Goal: Task Accomplishment & Management: Use online tool/utility

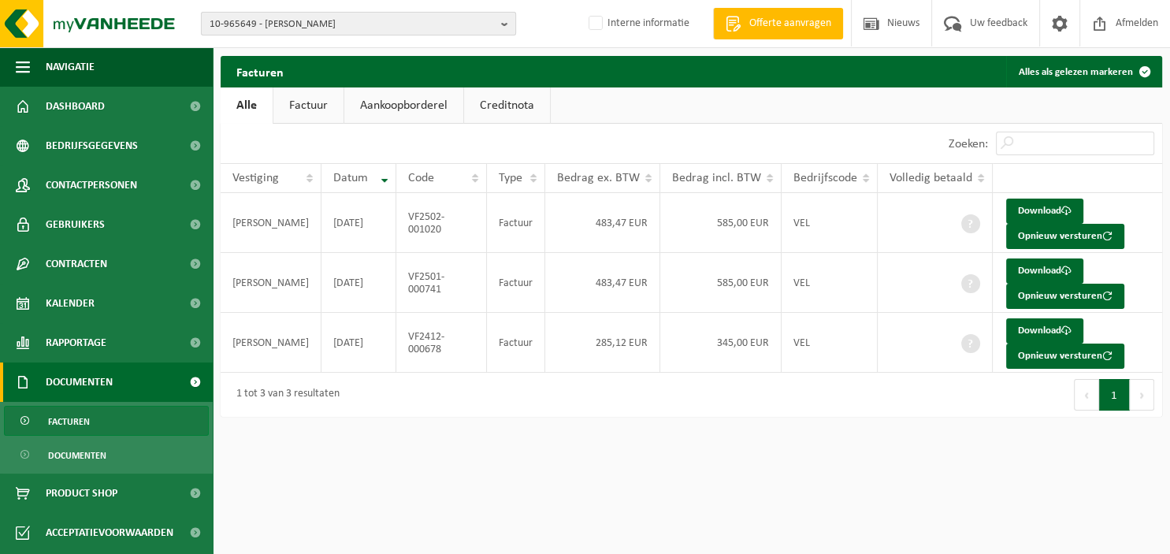
click at [508, 23] on b "button" at bounding box center [508, 24] width 14 height 22
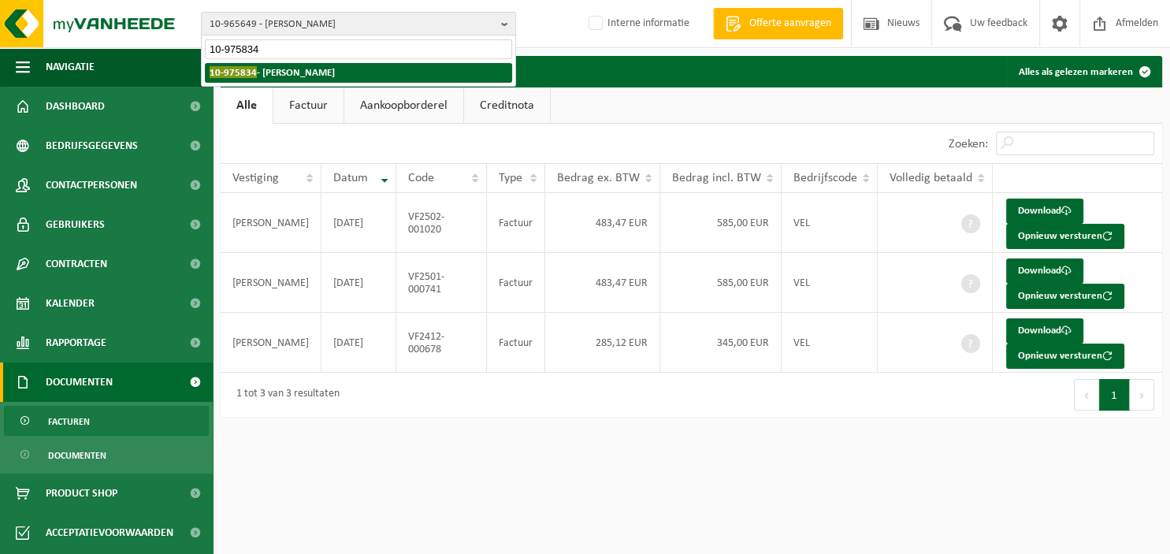
type input "10-975834"
click at [342, 76] on li "10-975834 - FIUMEFREDDO" at bounding box center [358, 73] width 307 height 20
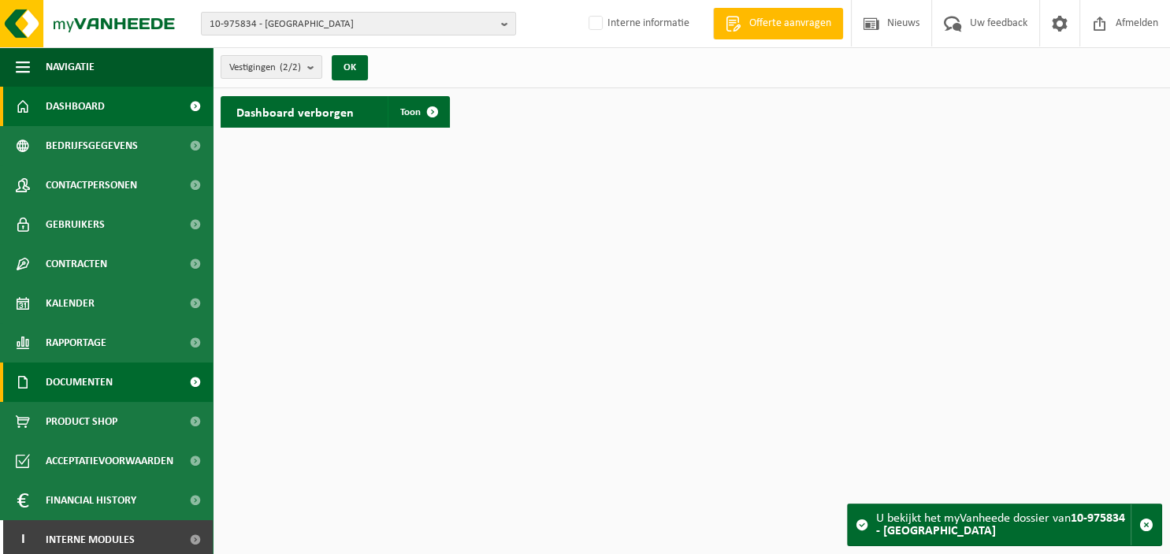
click at [92, 387] on span "Documenten" at bounding box center [79, 381] width 67 height 39
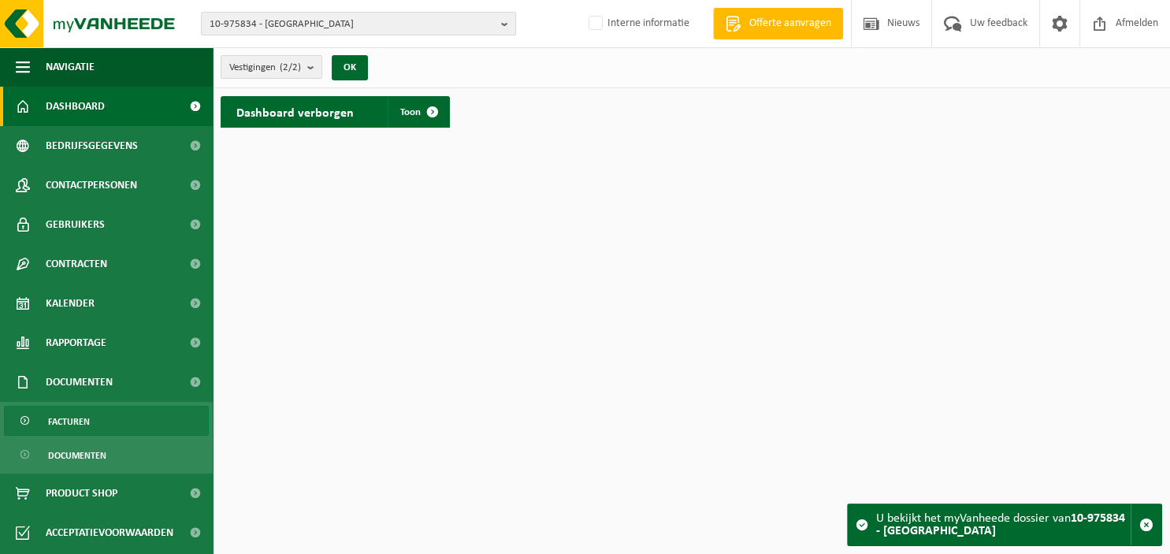
click at [102, 408] on link "Facturen" at bounding box center [106, 421] width 205 height 30
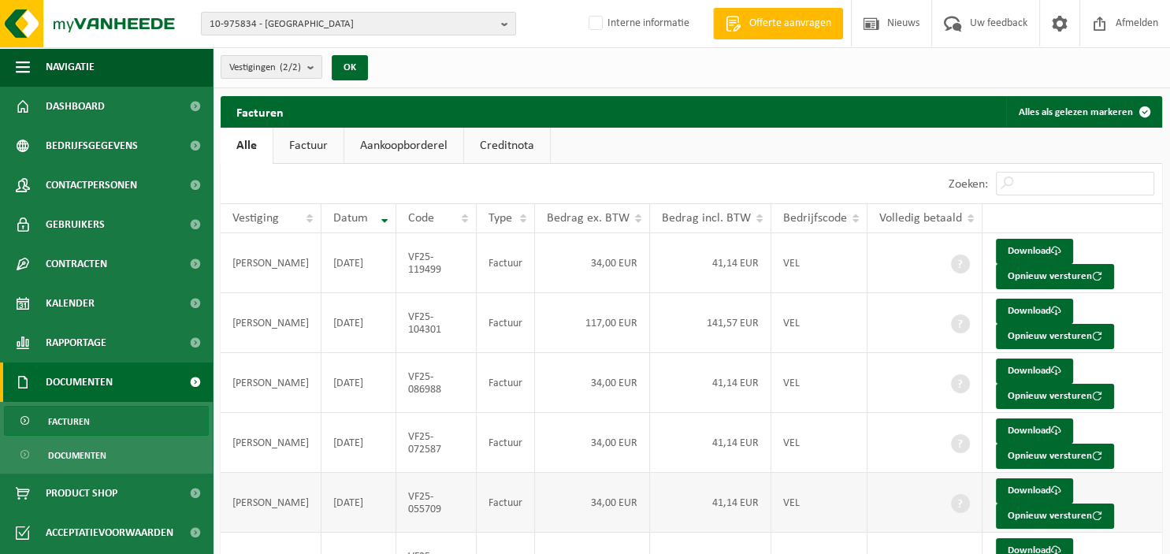
scroll to position [83, 0]
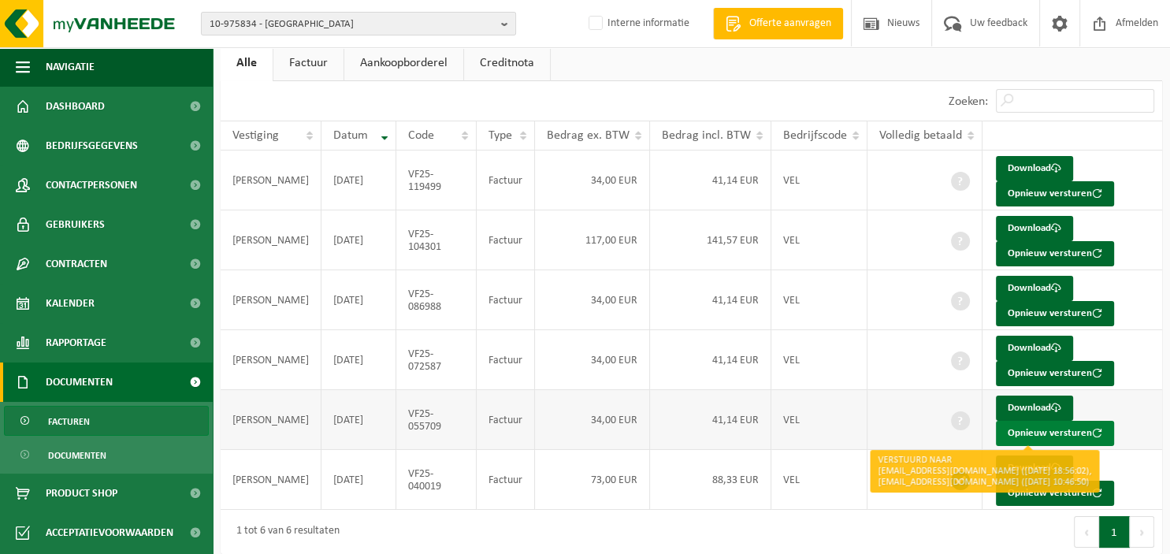
click at [1008, 432] on button "Opnieuw versturen" at bounding box center [1055, 433] width 118 height 25
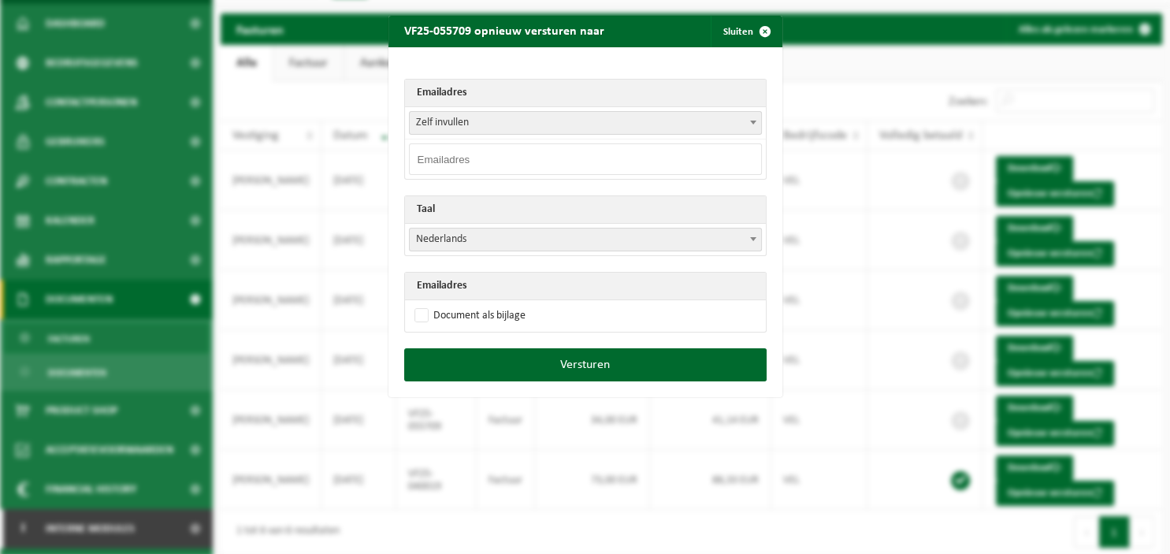
click at [560, 163] on input "email" at bounding box center [585, 159] width 353 height 32
type input "[PERSON_NAME][EMAIL_ADDRESS][DOMAIN_NAME]"
click at [756, 239] on span at bounding box center [753, 238] width 16 height 20
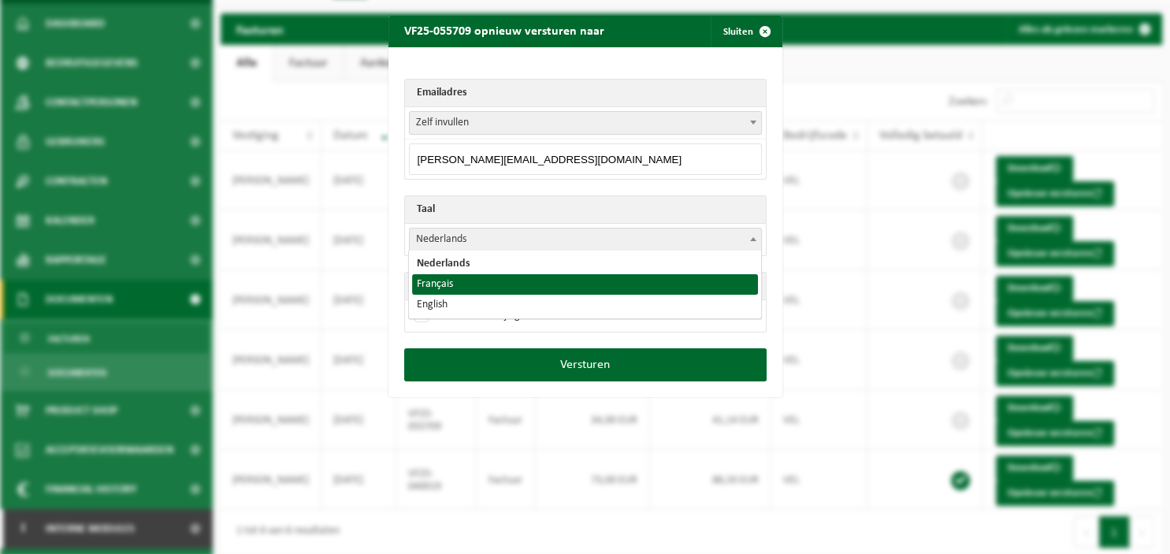
select select "fr"
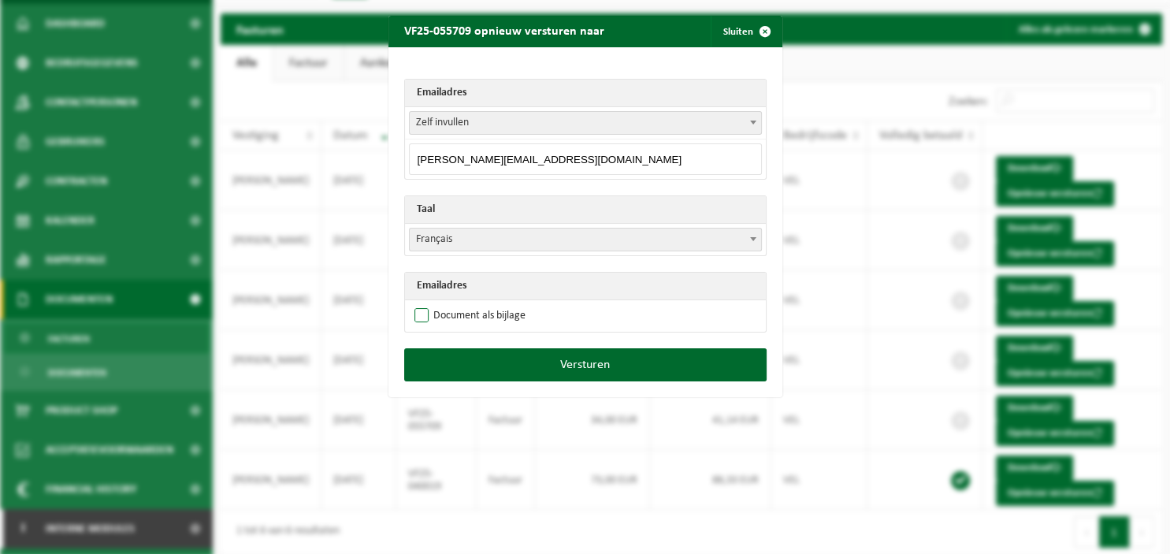
click at [502, 310] on label "Document als bijlage" at bounding box center [468, 316] width 114 height 24
click at [502, 304] on input "Document als bijlage" at bounding box center [605, 303] width 394 height 1
checkbox input "true"
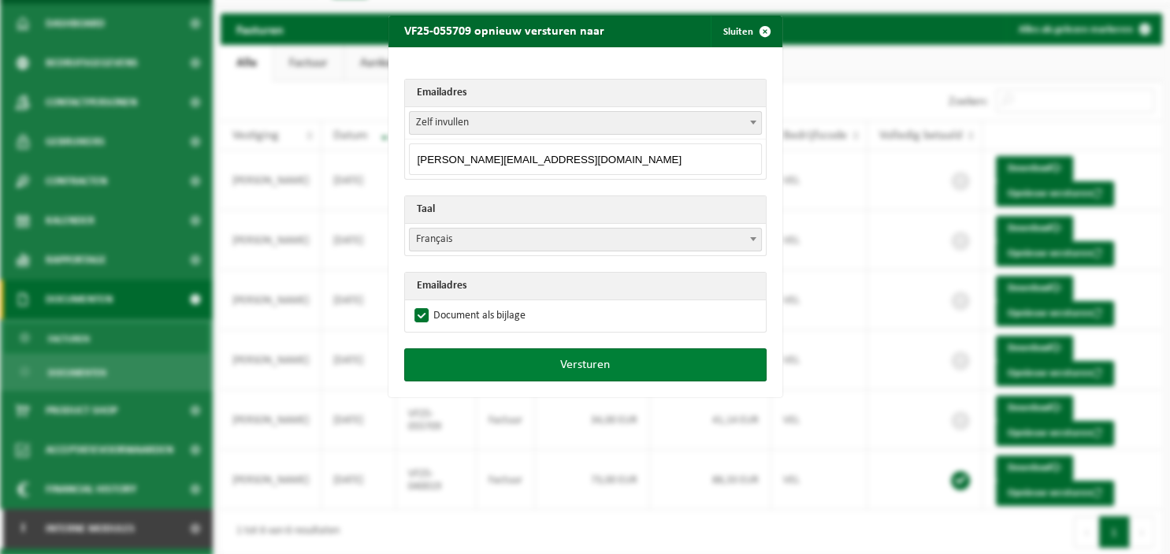
click at [556, 360] on button "Versturen" at bounding box center [585, 364] width 362 height 33
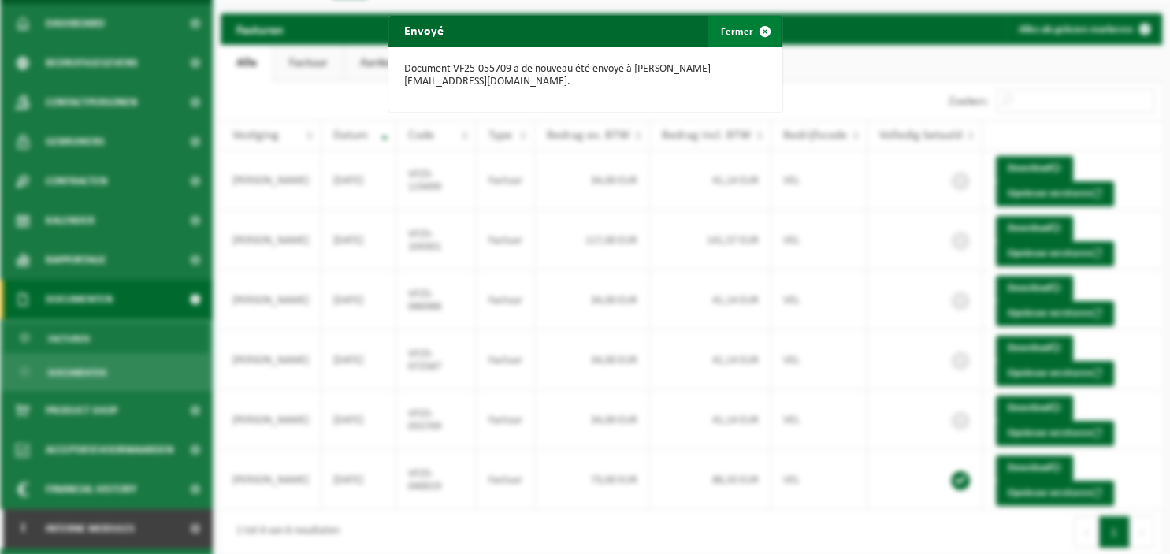
click at [765, 27] on span "button" at bounding box center [765, 32] width 32 height 32
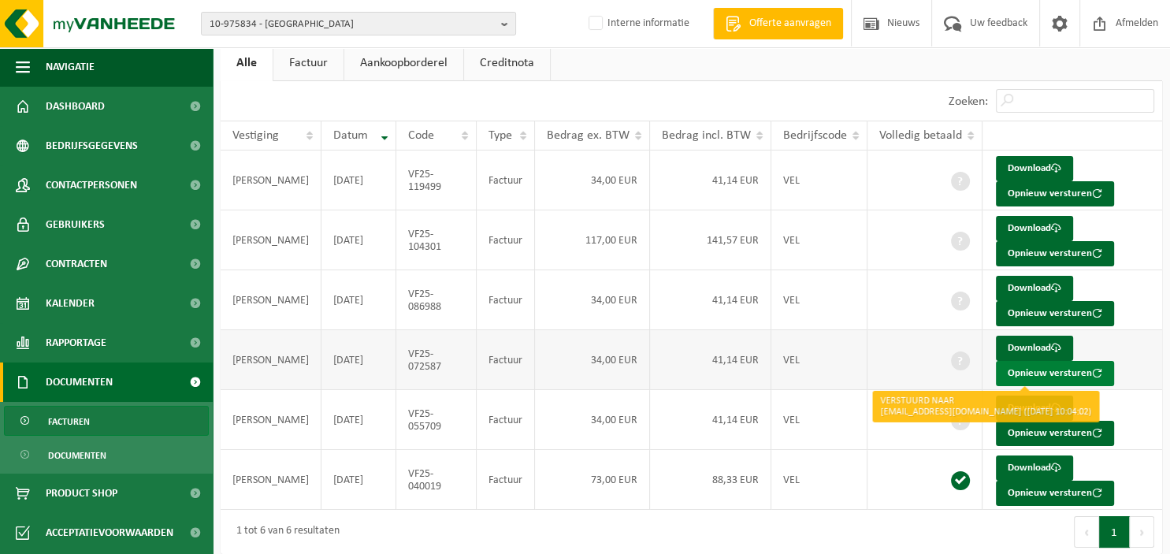
click at [1010, 368] on button "Opnieuw versturen" at bounding box center [1055, 373] width 118 height 25
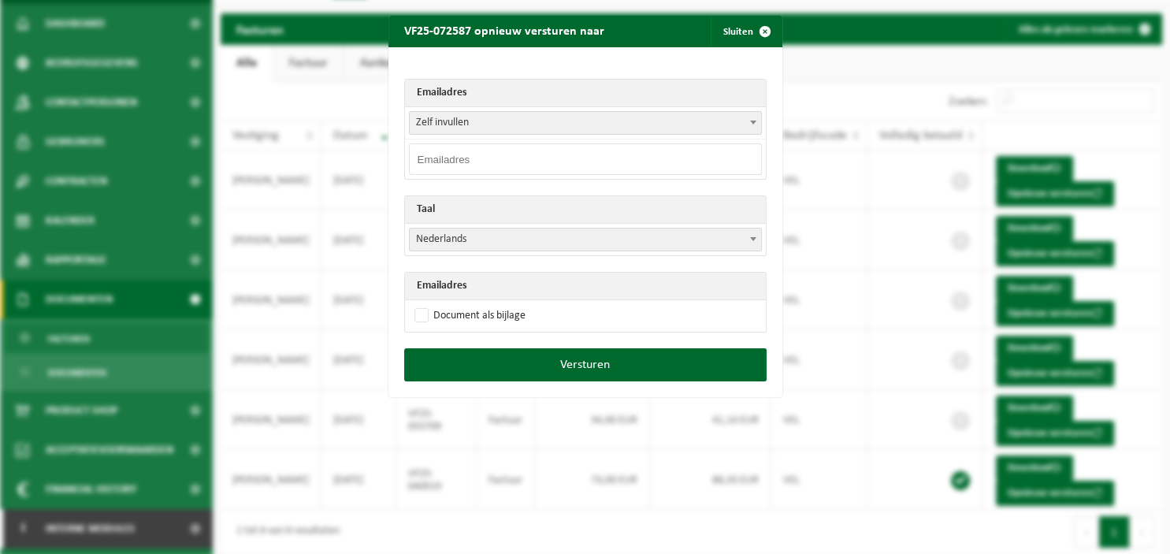
click at [468, 159] on input "email" at bounding box center [585, 159] width 353 height 32
paste input "[PERSON_NAME][EMAIL_ADDRESS][DOMAIN_NAME]"
type input "[PERSON_NAME][EMAIL_ADDRESS][DOMAIN_NAME]"
click at [758, 240] on span at bounding box center [753, 238] width 16 height 20
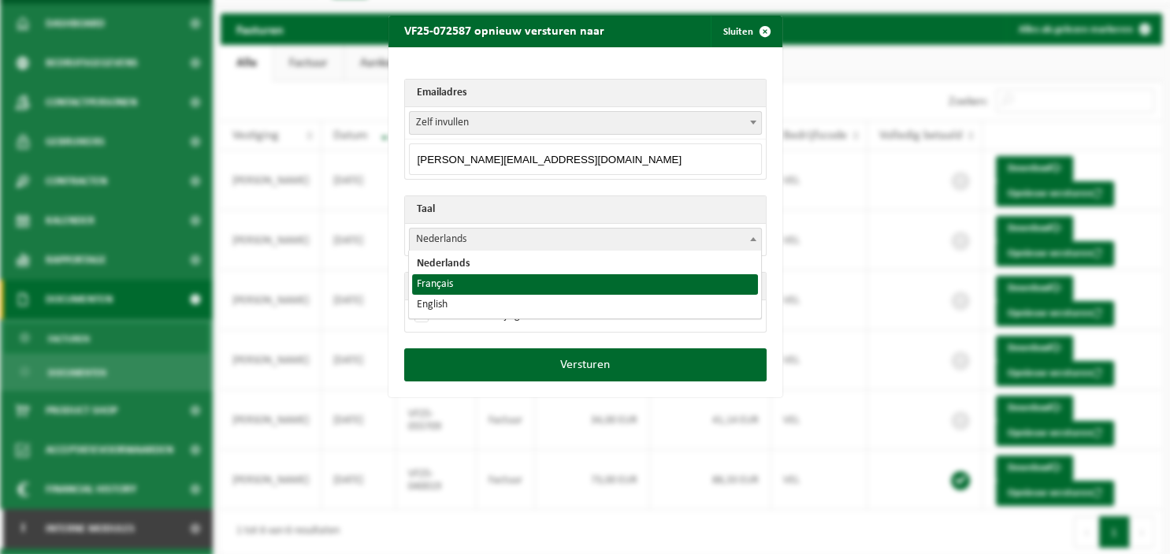
select select "fr"
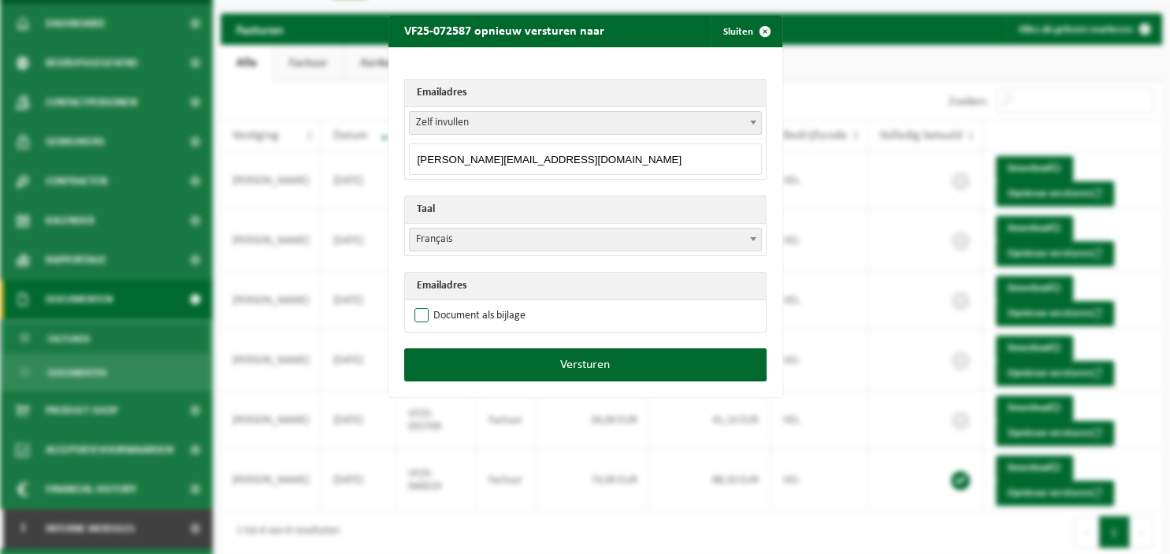
click at [484, 317] on label "Document als bijlage" at bounding box center [468, 316] width 114 height 24
click at [484, 304] on input "Document als bijlage" at bounding box center [605, 303] width 394 height 1
checkbox input "true"
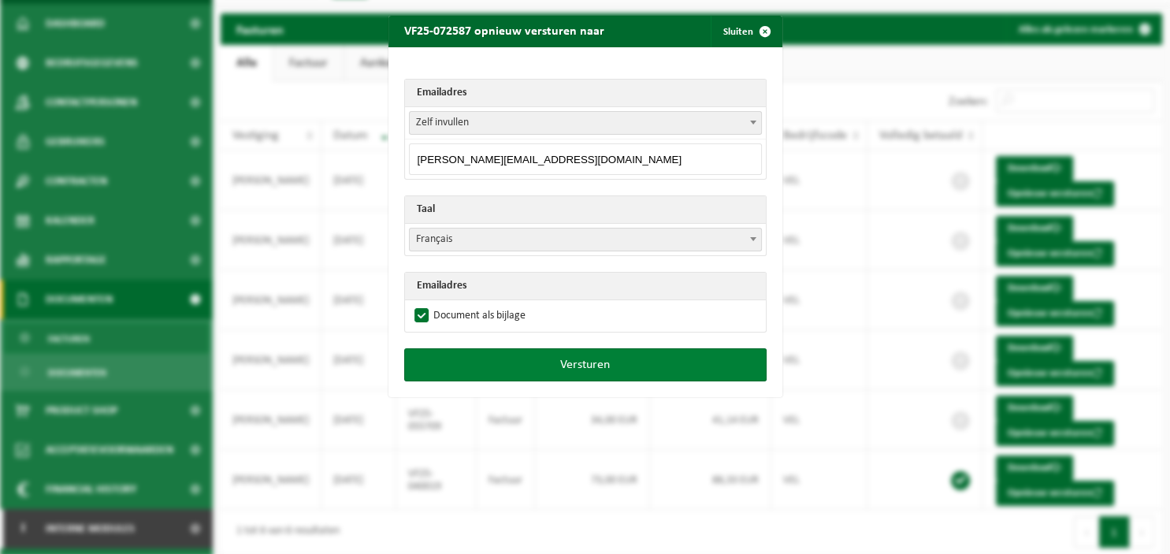
click at [523, 361] on button "Versturen" at bounding box center [585, 364] width 362 height 33
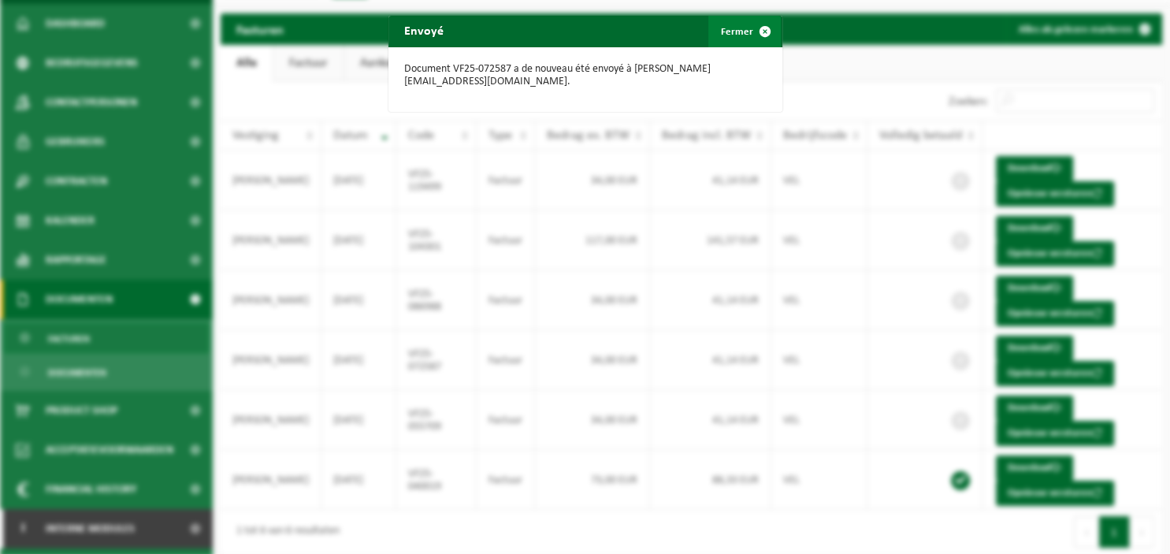
click at [763, 28] on span "button" at bounding box center [765, 32] width 32 height 32
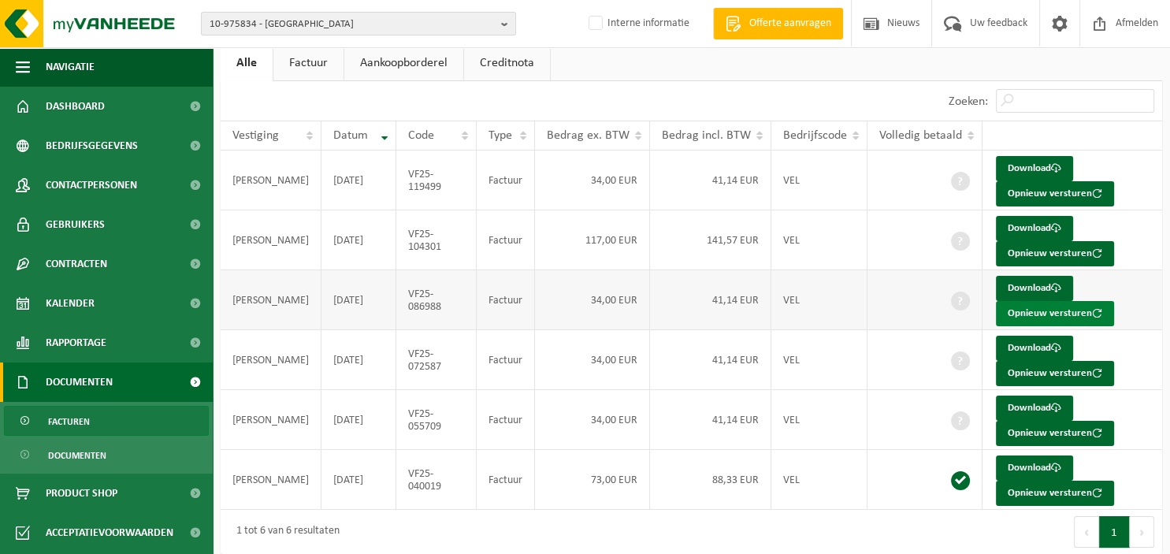
click at [1028, 305] on button "Opnieuw versturen" at bounding box center [1055, 313] width 118 height 25
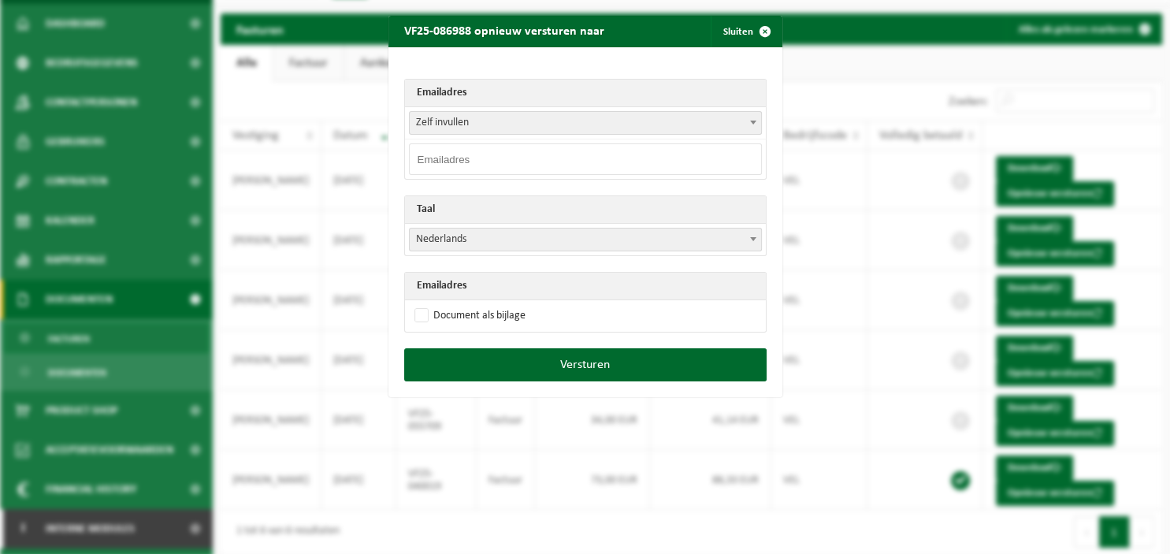
click at [585, 165] on input "email" at bounding box center [585, 159] width 353 height 32
paste input "[PERSON_NAME][EMAIL_ADDRESS][DOMAIN_NAME]"
type input "[PERSON_NAME][EMAIL_ADDRESS][DOMAIN_NAME]"
click at [751, 238] on b at bounding box center [753, 239] width 6 height 4
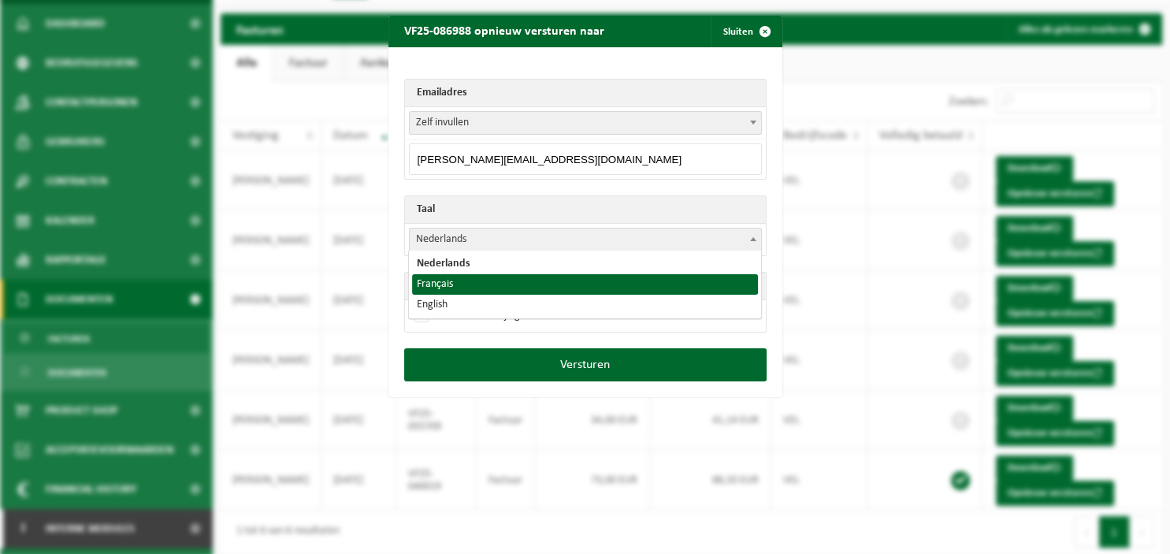
select select "fr"
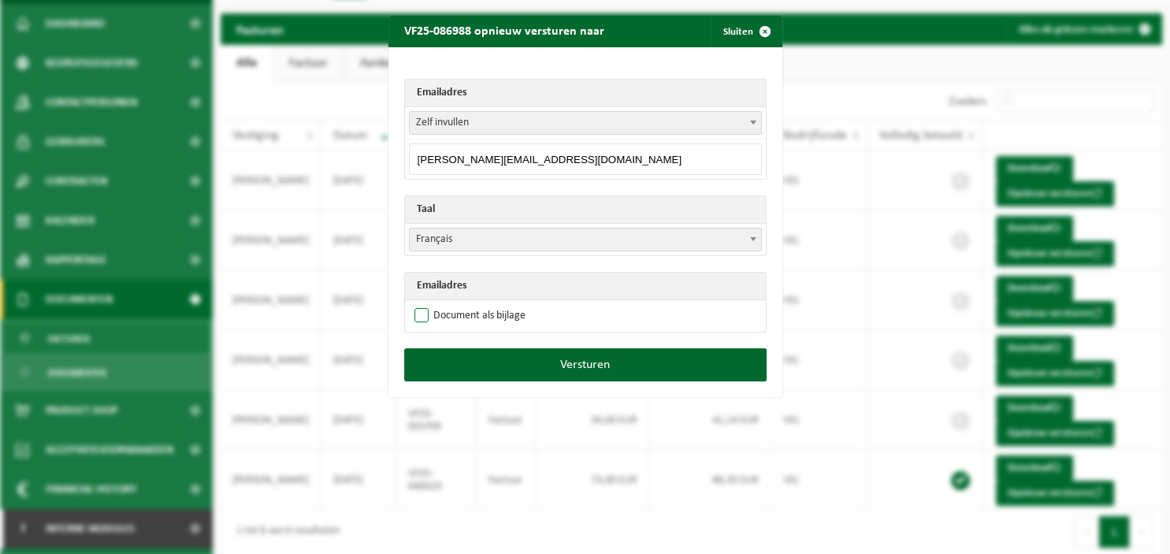
click at [501, 314] on label "Document als bijlage" at bounding box center [468, 316] width 114 height 24
click at [501, 304] on input "Document als bijlage" at bounding box center [605, 303] width 394 height 1
checkbox input "true"
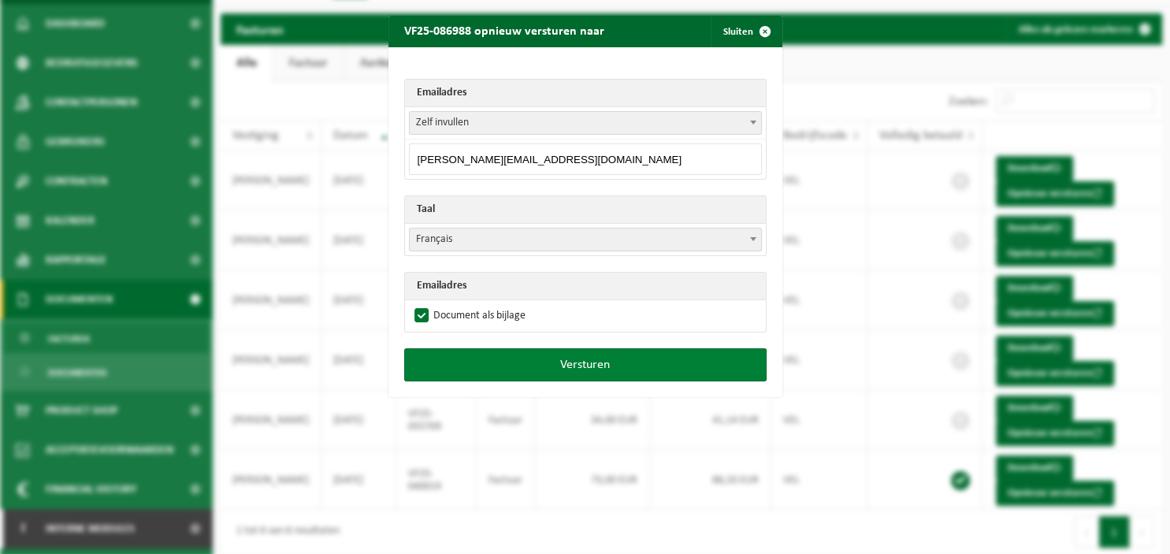
click at [535, 356] on button "Versturen" at bounding box center [585, 364] width 362 height 33
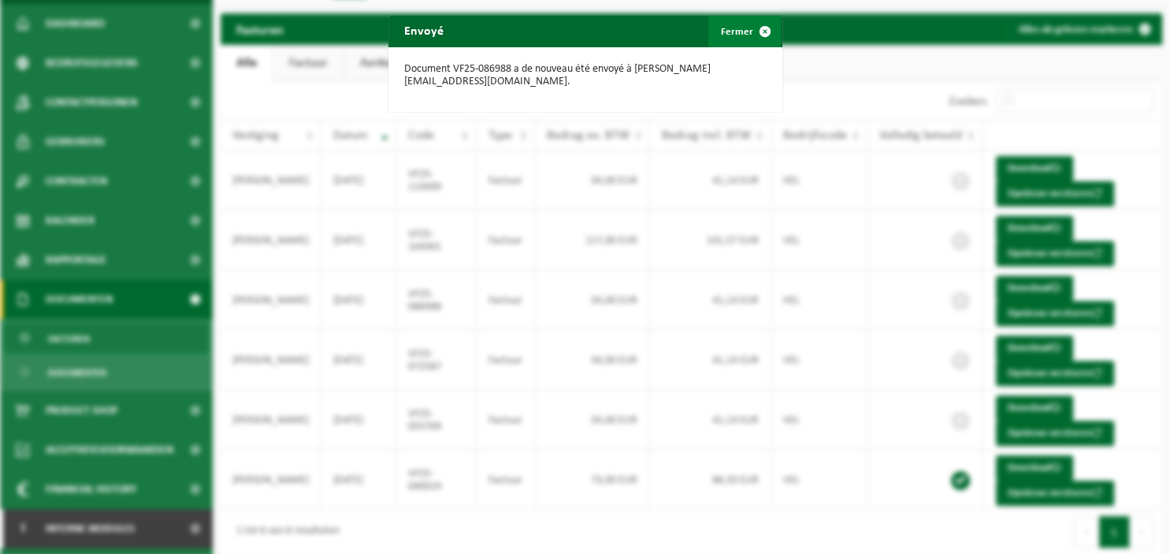
click at [749, 34] on span "button" at bounding box center [765, 32] width 32 height 32
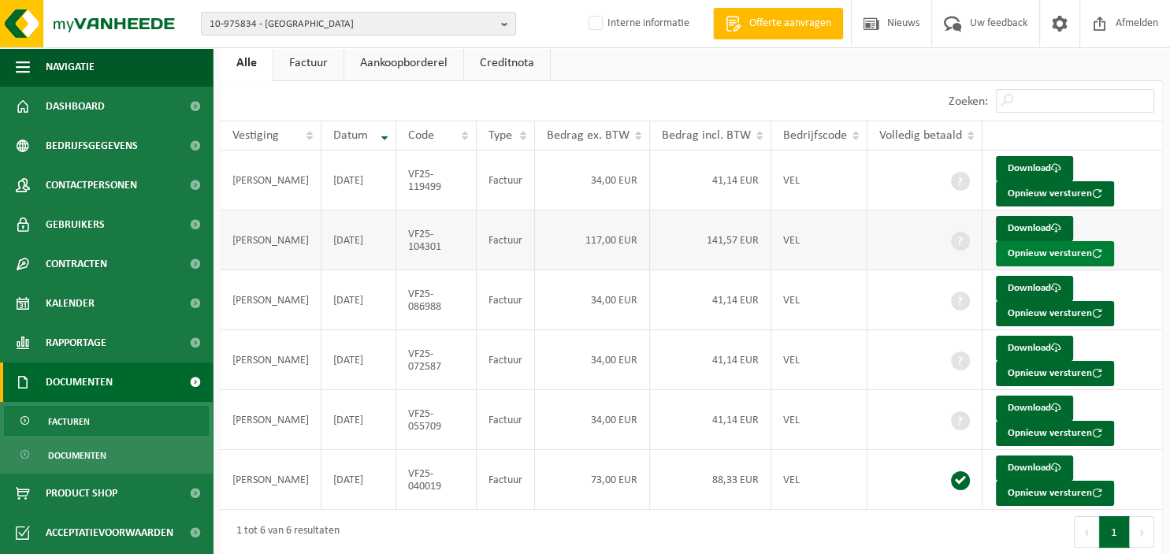
click at [1013, 254] on button "Opnieuw versturen" at bounding box center [1055, 253] width 118 height 25
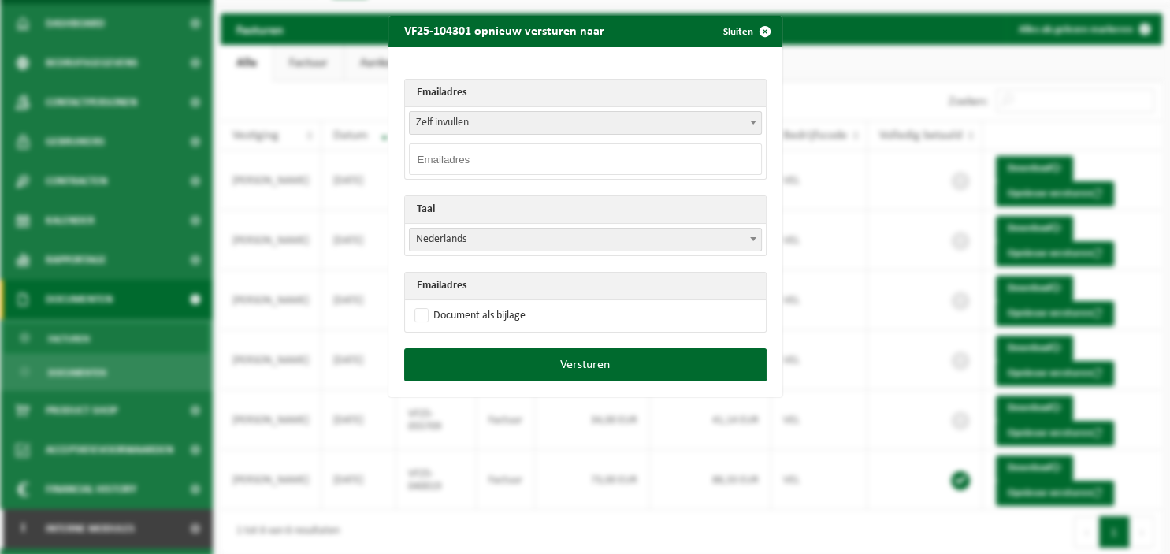
click at [610, 158] on input "email" at bounding box center [585, 159] width 353 height 32
paste input "[PERSON_NAME][EMAIL_ADDRESS][DOMAIN_NAME]"
type input "[PERSON_NAME][EMAIL_ADDRESS][DOMAIN_NAME]"
click at [758, 242] on span at bounding box center [753, 238] width 16 height 20
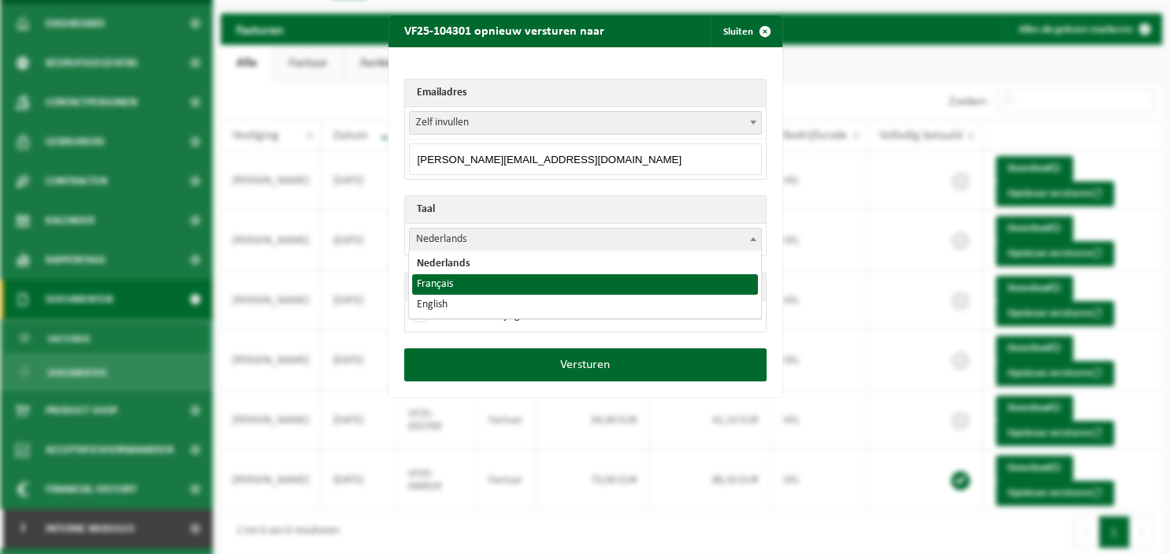
select select "fr"
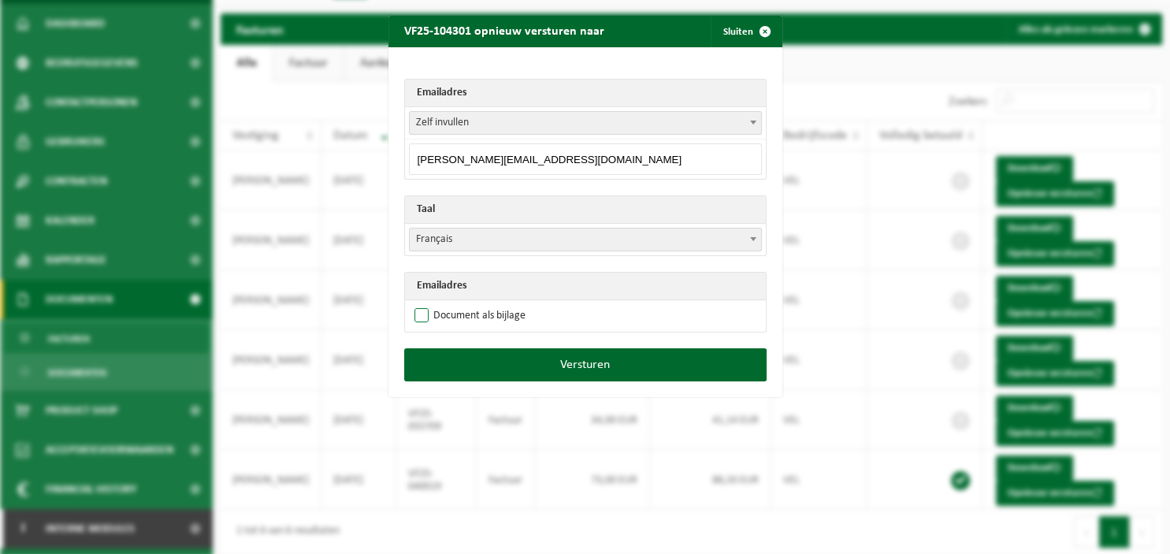
click at [458, 311] on label "Document als bijlage" at bounding box center [468, 316] width 114 height 24
click at [458, 304] on input "Document als bijlage" at bounding box center [605, 303] width 394 height 1
checkbox input "true"
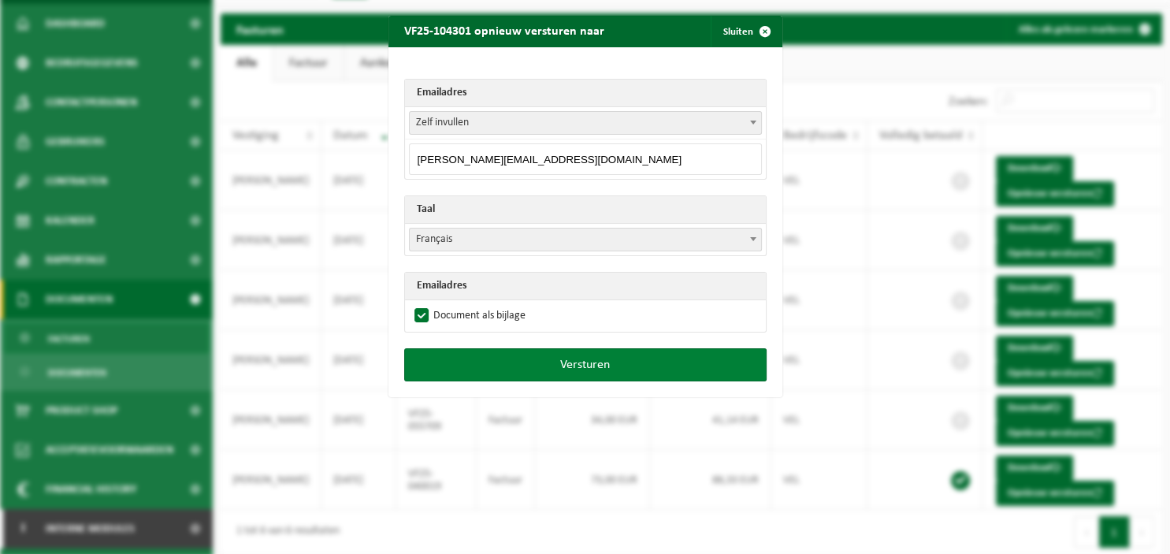
click at [521, 358] on button "Versturen" at bounding box center [585, 364] width 362 height 33
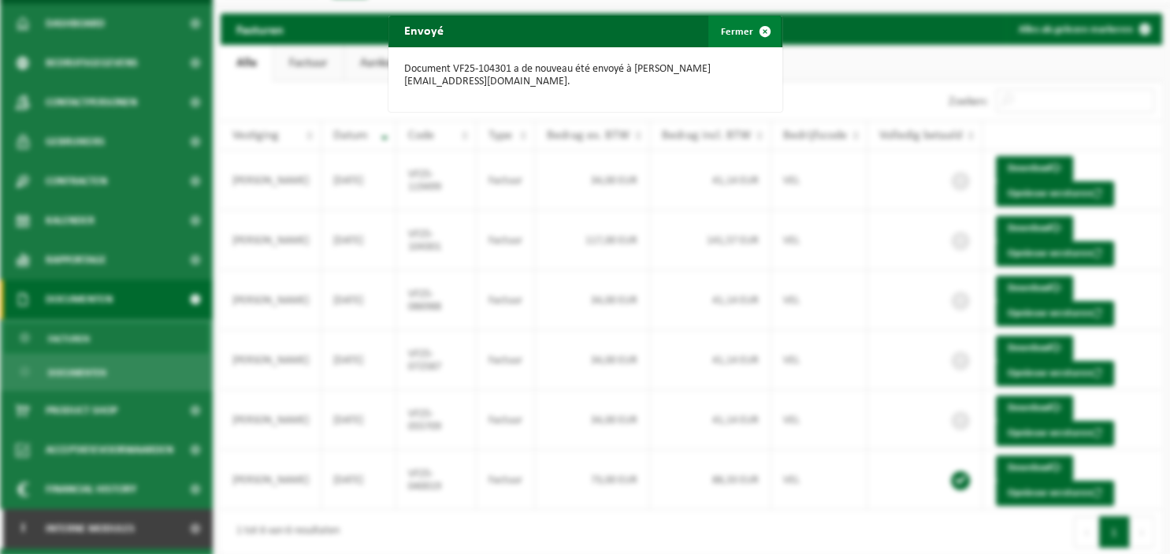
click at [769, 29] on span "button" at bounding box center [765, 32] width 32 height 32
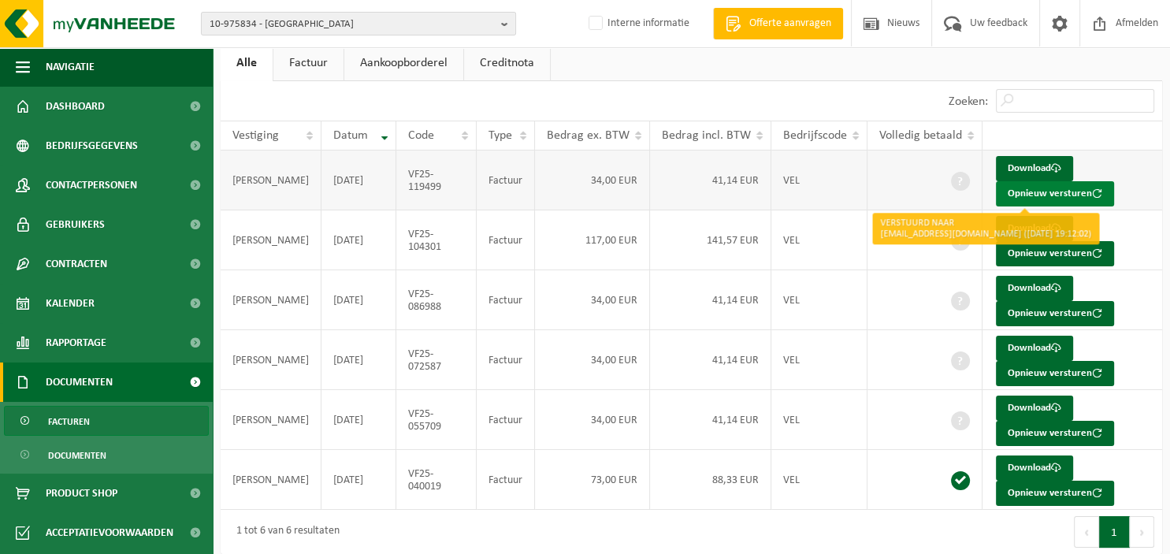
click at [1004, 188] on button "Opnieuw versturen" at bounding box center [1055, 193] width 118 height 25
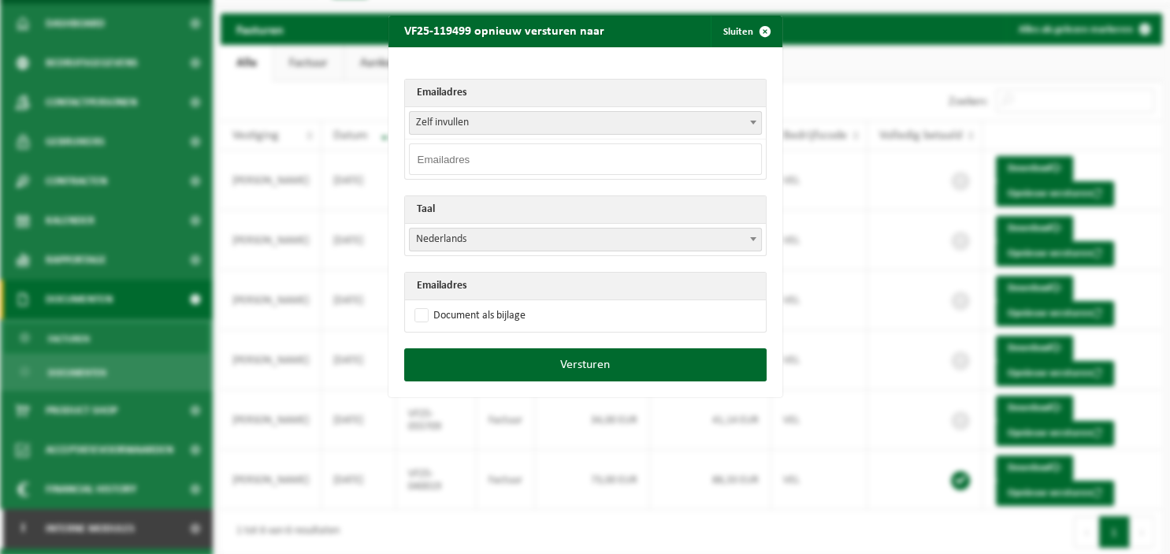
click at [558, 164] on input "email" at bounding box center [585, 159] width 353 height 32
paste input "[PERSON_NAME][EMAIL_ADDRESS][DOMAIN_NAME]"
type input "[PERSON_NAME][EMAIL_ADDRESS][DOMAIN_NAME]"
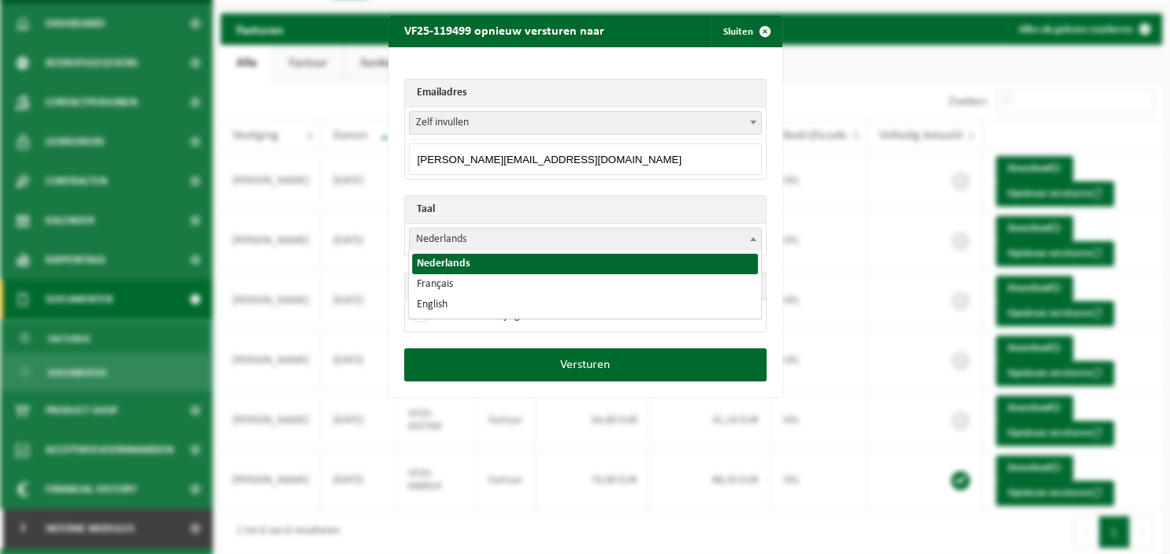
click at [760, 239] on span at bounding box center [753, 238] width 16 height 20
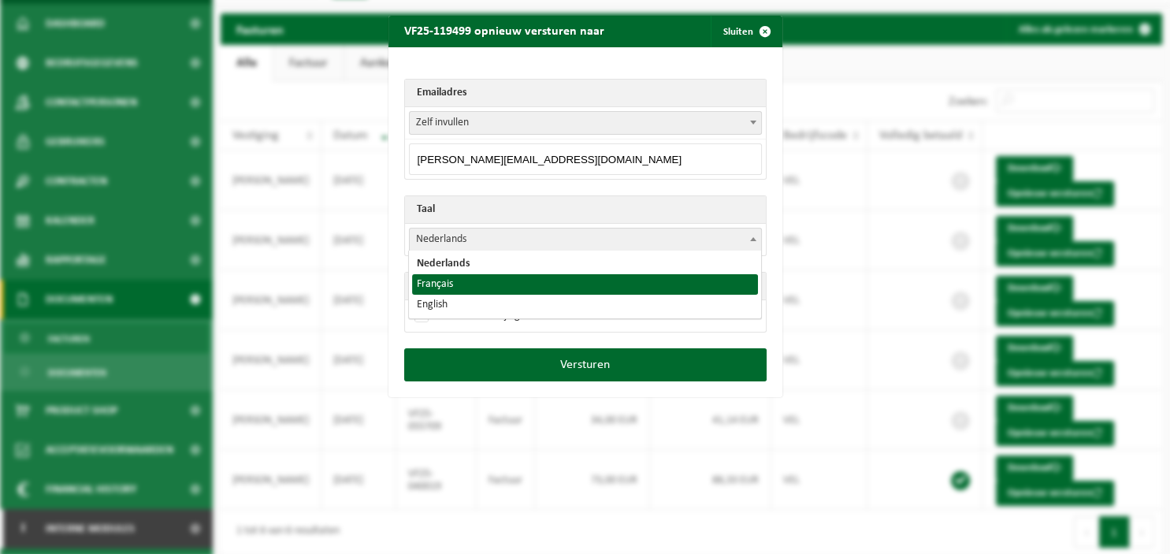
drag, startPoint x: 618, startPoint y: 295, endPoint x: 620, endPoint y: 287, distance: 8.0
select select "fr"
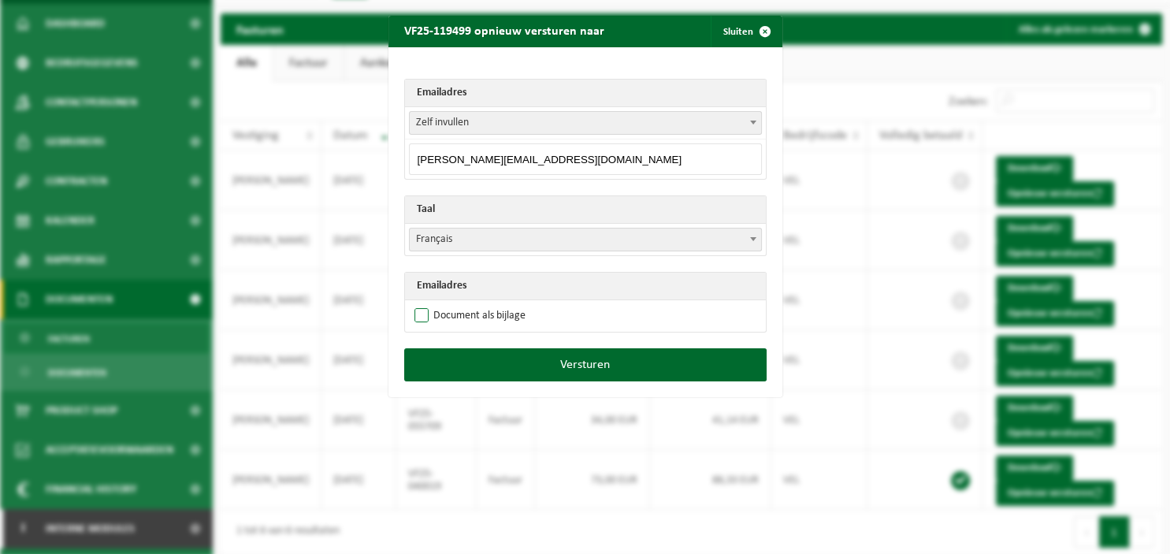
click at [515, 313] on label "Document als bijlage" at bounding box center [468, 316] width 114 height 24
click at [515, 304] on input "Document als bijlage" at bounding box center [605, 303] width 394 height 1
checkbox input "true"
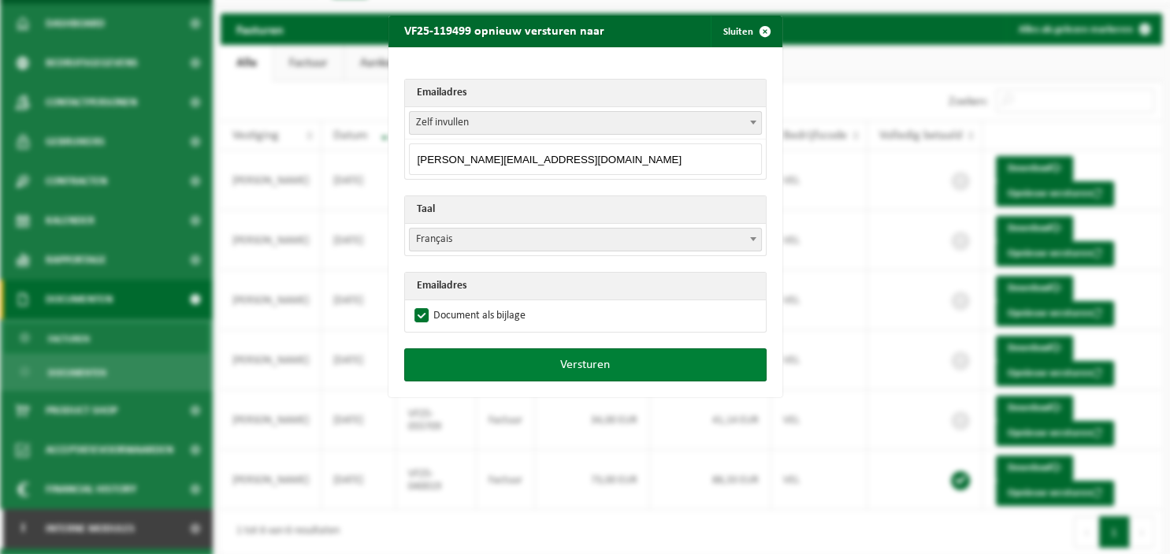
click at [544, 354] on button "Versturen" at bounding box center [585, 364] width 362 height 33
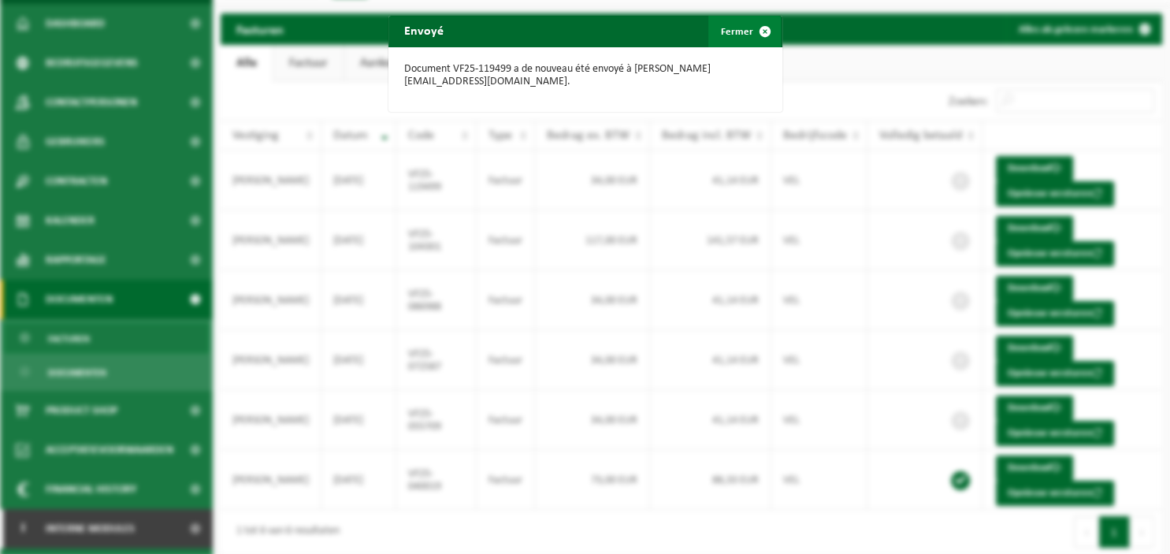
click at [758, 30] on span "button" at bounding box center [765, 32] width 32 height 32
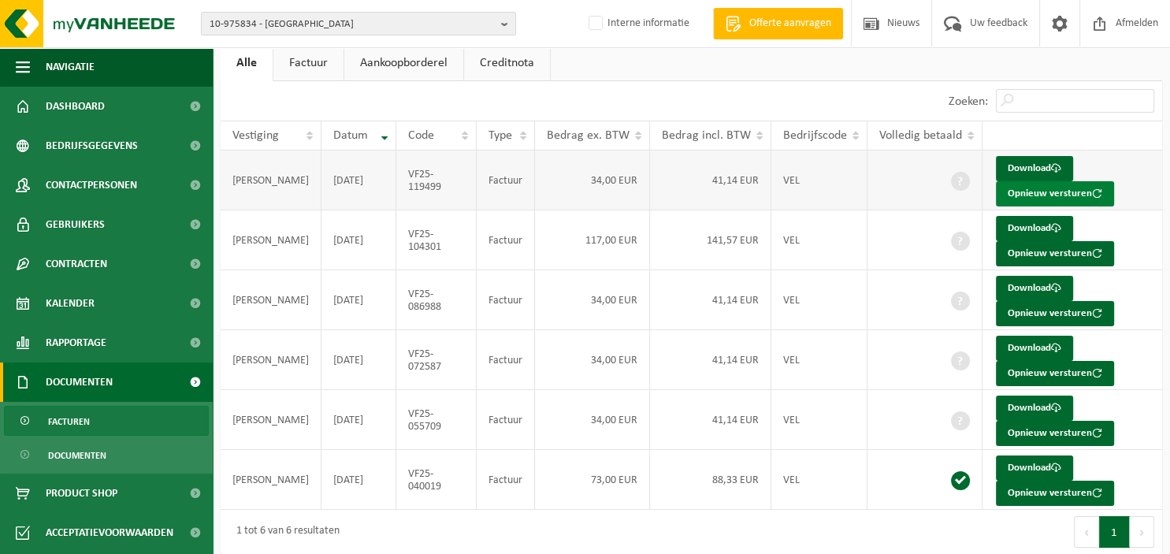
click at [1007, 186] on button "Opnieuw versturen" at bounding box center [1055, 193] width 118 height 25
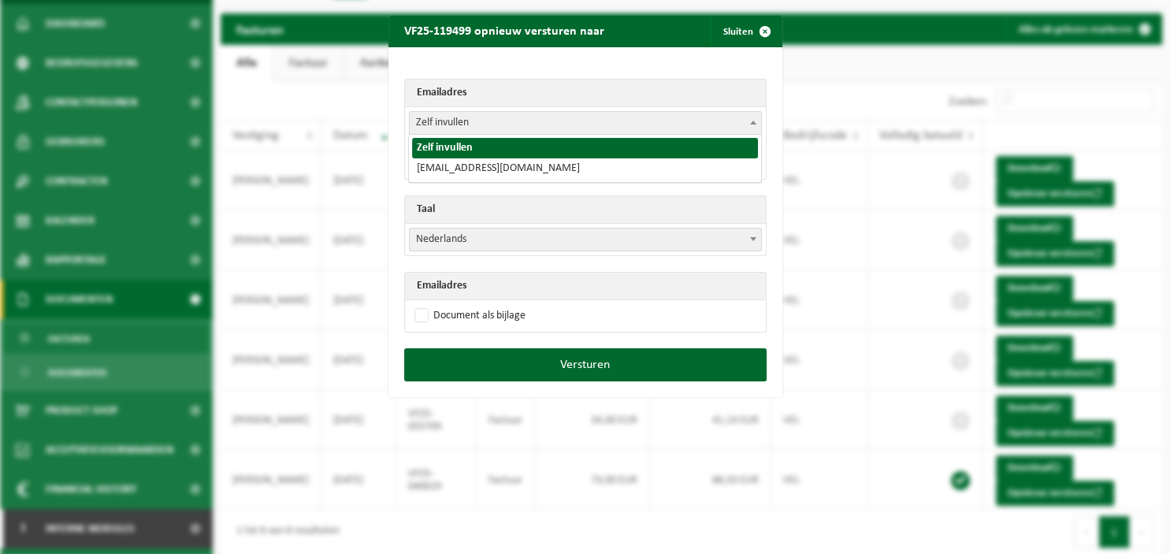
click at [748, 126] on span at bounding box center [753, 122] width 16 height 20
